Goal: Transaction & Acquisition: Purchase product/service

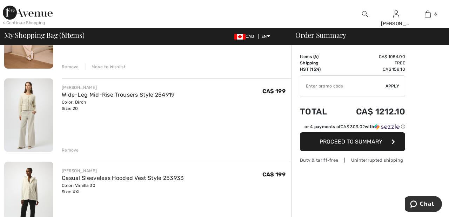
scroll to position [358, 0]
click at [72, 150] on div "Remove" at bounding box center [70, 150] width 17 height 6
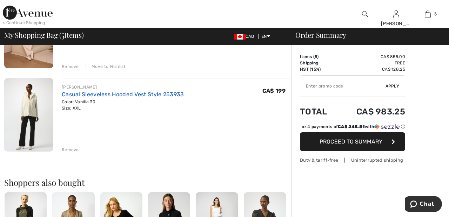
click at [145, 95] on link "Casual Sleeveless Hooded Vest Style 253933" at bounding box center [123, 94] width 122 height 7
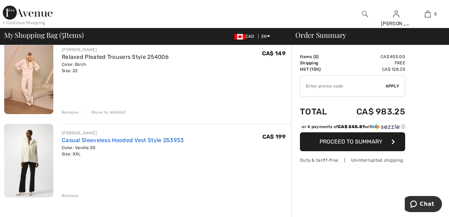
scroll to position [303, 0]
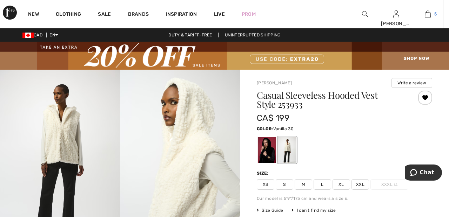
click at [435, 14] on span "5" at bounding box center [435, 14] width 2 height 6
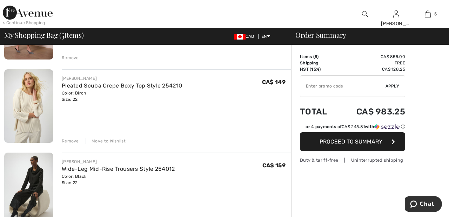
scroll to position [117, 0]
click at [72, 140] on div "Remove" at bounding box center [70, 140] width 17 height 6
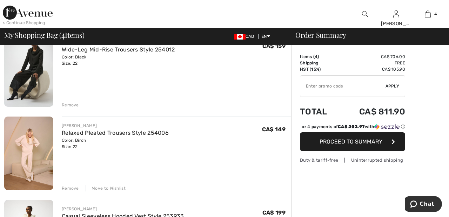
scroll to position [153, 0]
click at [68, 191] on div "Remove" at bounding box center [70, 188] width 17 height 6
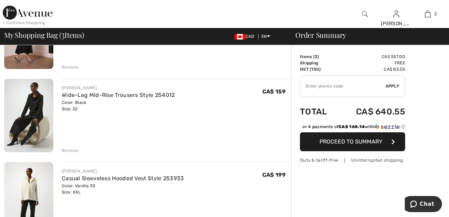
scroll to position [108, 0]
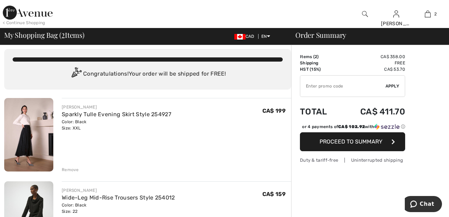
scroll to position [0, 0]
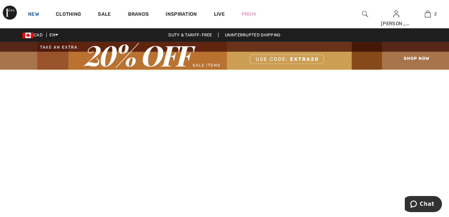
click at [33, 13] on link "New" at bounding box center [33, 14] width 11 height 7
